Goal: Transaction & Acquisition: Subscribe to service/newsletter

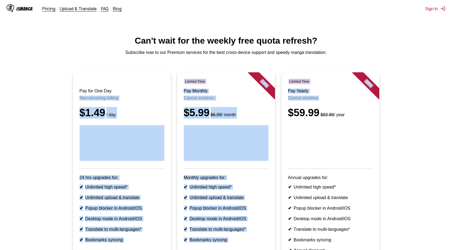
drag, startPoint x: 76, startPoint y: 97, endPoint x: 455, endPoint y: 105, distance: 379.0
click at [451, 105] on html "IsManga Pricing Upload & Translate FAQ Blog Sign In Pricing Upload & Translate …" at bounding box center [226, 173] width 452 height 347
click at [388, 84] on ul "Pay for One Day Non-recurring billing $1.49 / day 24 hrs upgrades for: ✔ Unlimi…" at bounding box center [225, 171] width 443 height 199
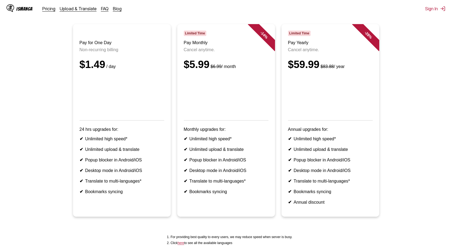
scroll to position [54, 0]
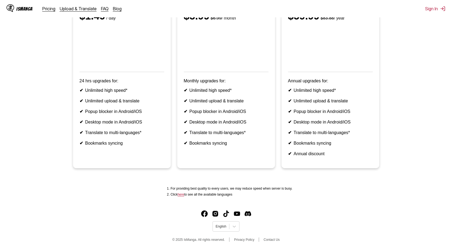
scroll to position [109, 0]
drag, startPoint x: 82, startPoint y: 87, endPoint x: 91, endPoint y: 87, distance: 8.4
click at [91, 88] on li "✔ Unlimited high speed*" at bounding box center [121, 90] width 85 height 5
click at [110, 88] on li "✔ Unlimited high speed*" at bounding box center [121, 90] width 85 height 5
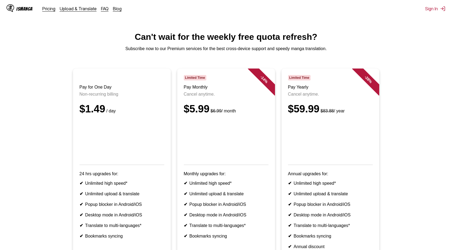
scroll to position [0, 0]
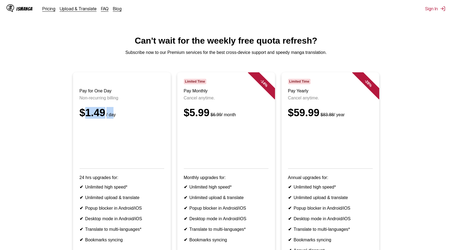
drag, startPoint x: 84, startPoint y: 114, endPoint x: 125, endPoint y: 113, distance: 40.4
click at [118, 115] on div "$1.49 / day" at bounding box center [121, 113] width 85 height 12
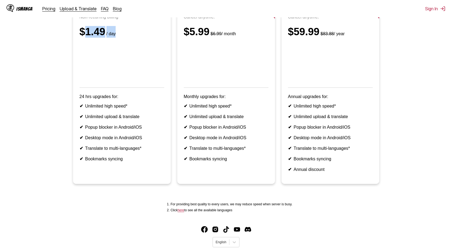
scroll to position [81, 0]
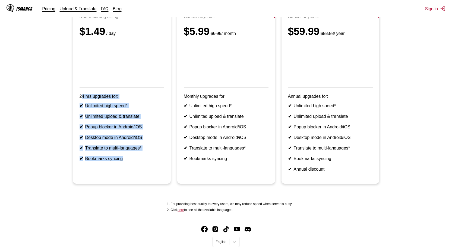
drag, startPoint x: 83, startPoint y: 103, endPoint x: 125, endPoint y: 168, distance: 77.2
click at [125, 168] on article "Pay for One Day Non-recurring billing $1.49 / day 24 hrs upgrades for: ✔ Unlimi…" at bounding box center [122, 87] width 98 height 193
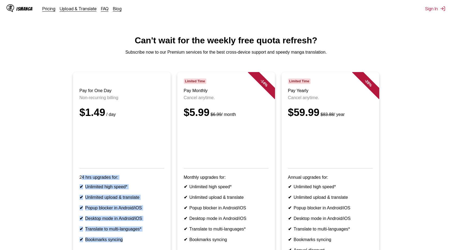
scroll to position [0, 0]
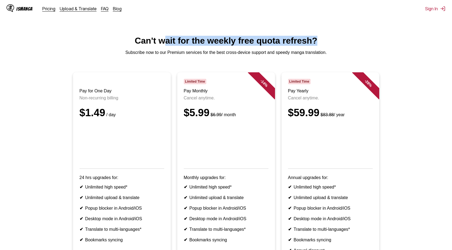
drag, startPoint x: 171, startPoint y: 44, endPoint x: 336, endPoint y: 36, distance: 165.7
click at [318, 36] on html "IsManga Pricing Upload & Translate FAQ Blog Sign In Pricing Upload & Translate …" at bounding box center [226, 173] width 452 height 347
click at [337, 36] on h1 "Can't wait for the weekly free quota refresh?" at bounding box center [225, 41] width 443 height 10
